Goal: Task Accomplishment & Management: Manage account settings

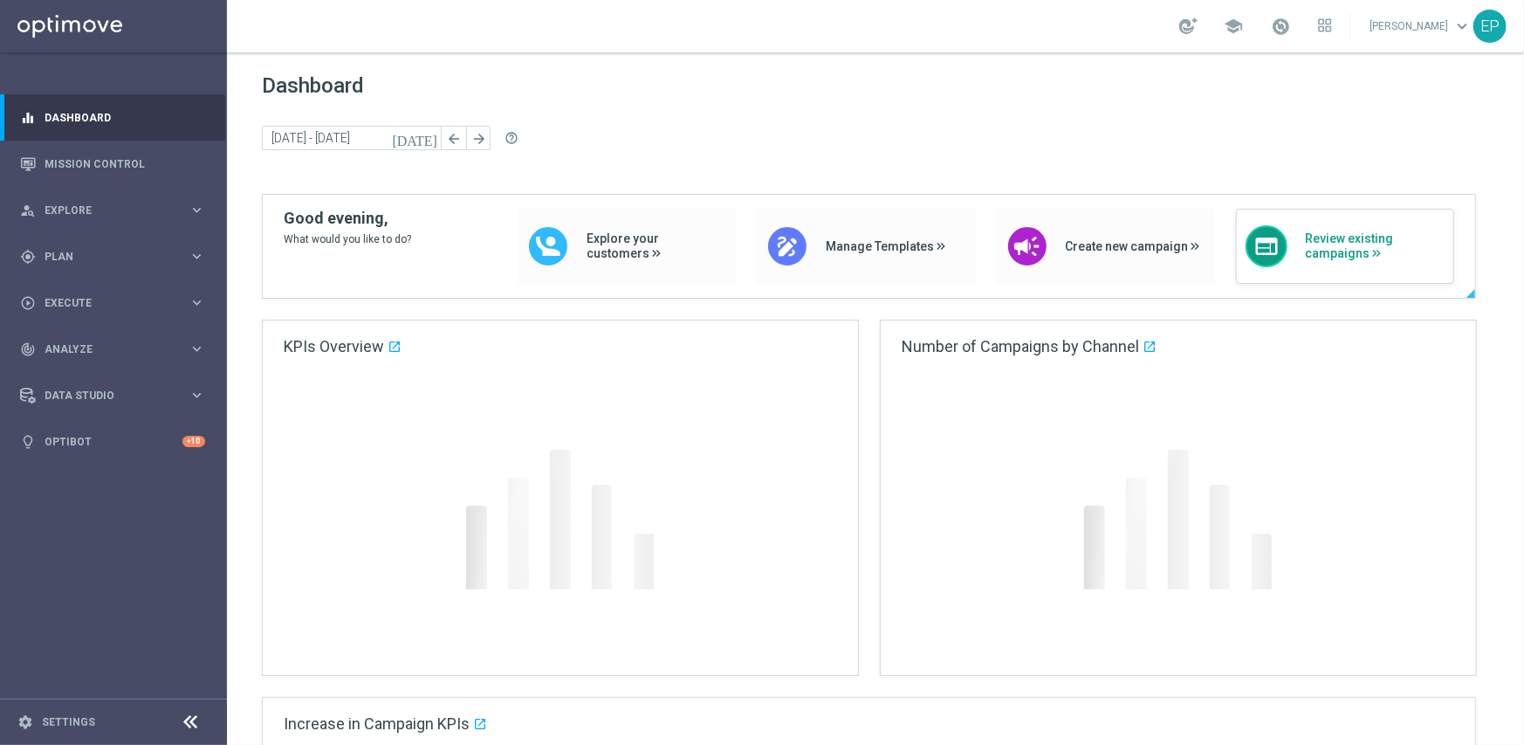
click at [1358, 260] on span "Review existing campaigns" at bounding box center [1375, 246] width 140 height 30
